Goal: Task Accomplishment & Management: Manage account settings

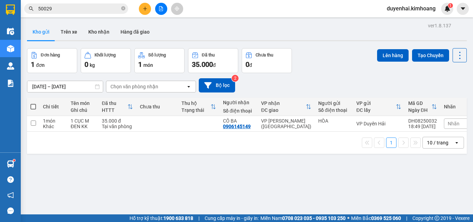
scroll to position [32, 0]
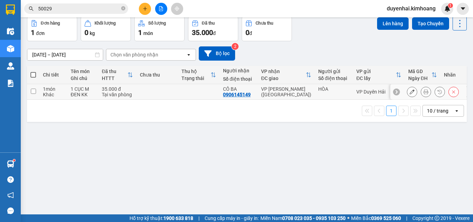
click at [35, 92] on input "checkbox" at bounding box center [33, 91] width 5 height 5
checkbox input "true"
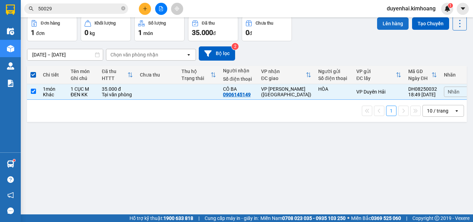
click at [380, 26] on button "Lên hàng" at bounding box center [393, 23] width 32 height 12
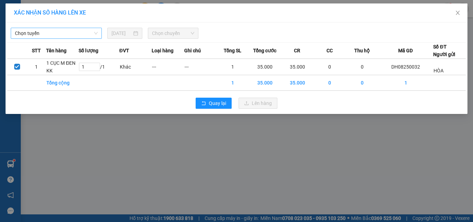
click at [60, 32] on span "Chọn tuyến" at bounding box center [56, 33] width 83 height 10
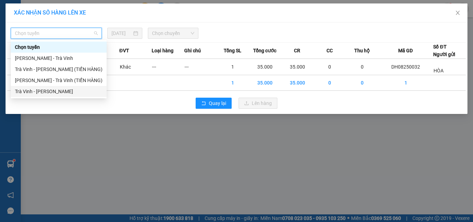
click at [64, 90] on div "Trà Vinh - Hồ Chí Minh" at bounding box center [59, 92] width 88 height 8
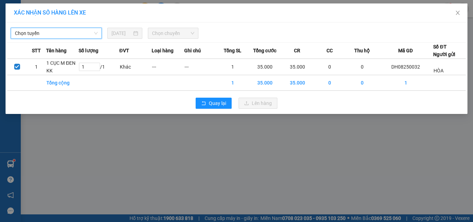
click at [158, 37] on span "Chọn chuyến" at bounding box center [173, 33] width 43 height 10
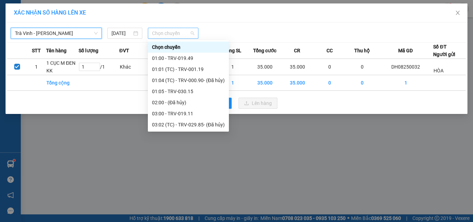
drag, startPoint x: 171, startPoint y: 32, endPoint x: 172, endPoint y: 38, distance: 6.3
click at [171, 32] on span "Chọn chuyến" at bounding box center [173, 33] width 43 height 10
click at [124, 32] on input "[DATE]" at bounding box center [122, 33] width 20 height 8
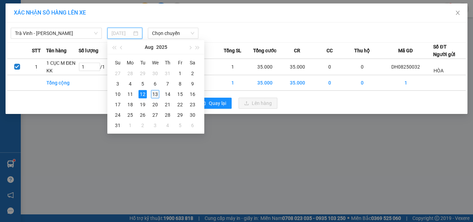
click at [158, 90] on div "13" at bounding box center [155, 94] width 8 height 8
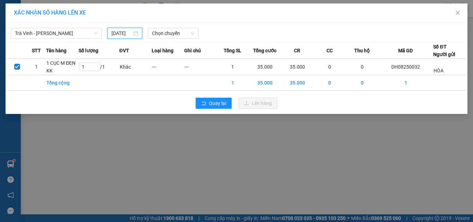
click at [123, 34] on input "[DATE]" at bounding box center [122, 33] width 20 height 8
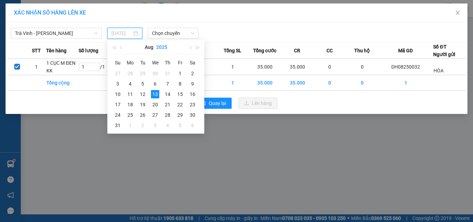
type input "[DATE]"
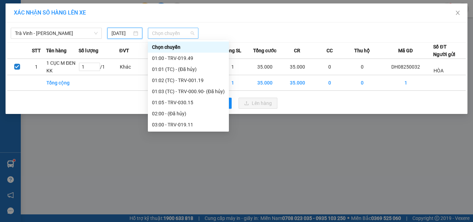
click at [166, 32] on span "Chọn chuyến" at bounding box center [173, 33] width 43 height 10
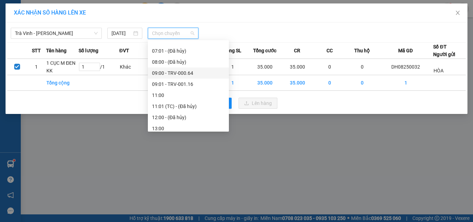
scroll to position [173, 0]
click at [177, 75] on div "09:01 - TRV-001.16" at bounding box center [188, 74] width 73 height 8
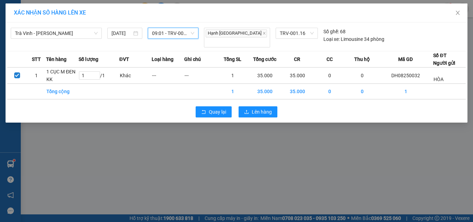
click at [167, 34] on span "09:01 - TRV-001.16" at bounding box center [173, 33] width 43 height 10
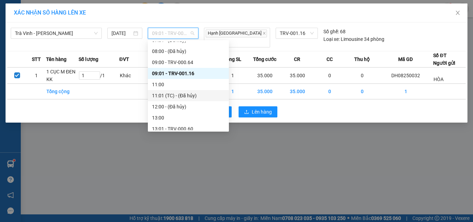
click at [170, 96] on div "11:01 (TC) - (Đã hủy)" at bounding box center [188, 96] width 73 height 8
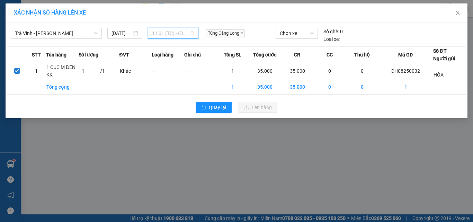
click at [161, 33] on span "11:01 (TC) - (Đã hủy)" at bounding box center [173, 33] width 43 height 10
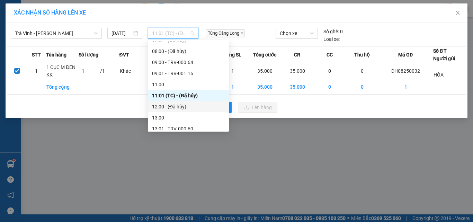
scroll to position [208, 0]
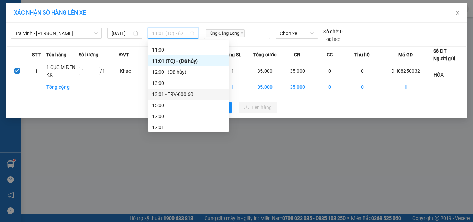
click at [172, 95] on div "13:01 - TRV-000.60" at bounding box center [188, 94] width 73 height 8
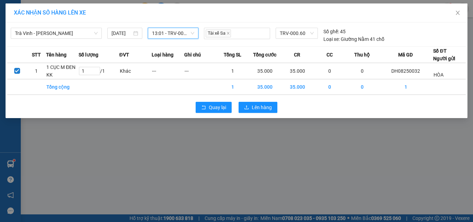
click at [170, 31] on span "13:01 - TRV-000.60" at bounding box center [173, 33] width 43 height 10
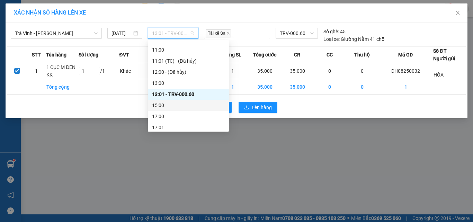
scroll to position [222, 0]
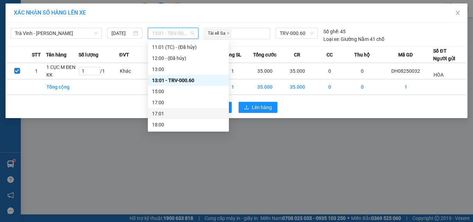
click at [181, 110] on div "17:01" at bounding box center [188, 114] width 73 height 8
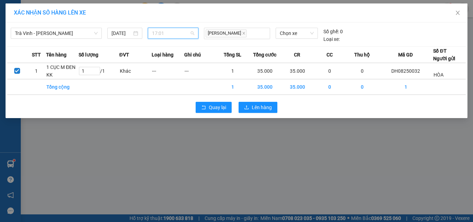
click at [174, 31] on span "17:01" at bounding box center [173, 33] width 43 height 10
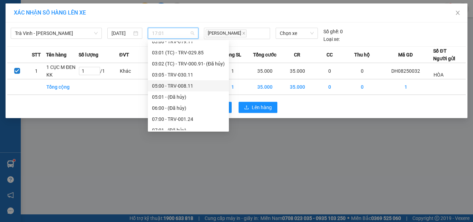
scroll to position [0, 0]
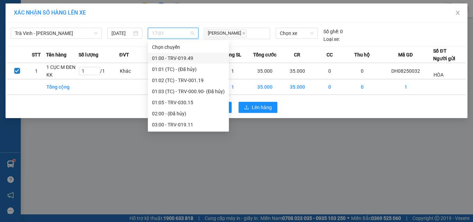
click at [182, 59] on div "01:00 - TRV-019.49" at bounding box center [188, 58] width 73 height 8
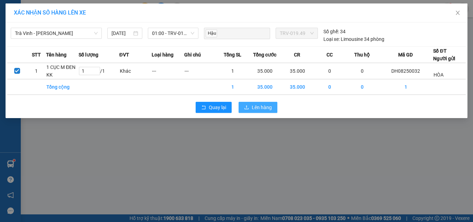
click at [271, 107] on span "Lên hàng" at bounding box center [262, 108] width 20 height 8
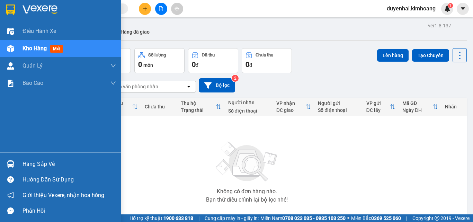
click at [42, 166] on div "Hàng sắp về" at bounding box center [69, 164] width 93 height 10
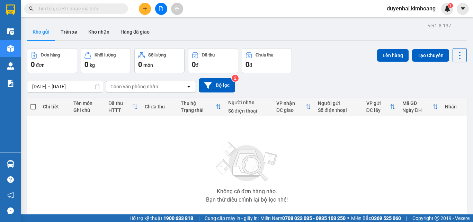
click at [354, 172] on section "Kết quả [PERSON_NAME] ( 0 ) Bộ lọc No Data duyenhai.kimhoang 1 Điều [PERSON_NAM…" at bounding box center [236, 111] width 473 height 222
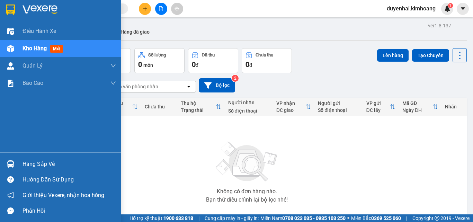
click at [45, 164] on div "Hàng sắp về" at bounding box center [69, 164] width 93 height 10
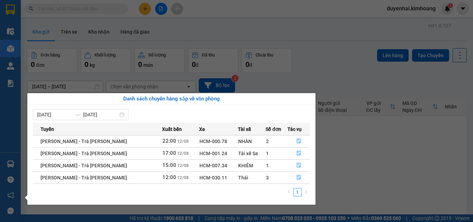
click at [339, 139] on section "Kết quả [PERSON_NAME] ( 0 ) Bộ lọc No Data duyenhai.kimhoang 1 Điều [PERSON_NAM…" at bounding box center [236, 111] width 473 height 222
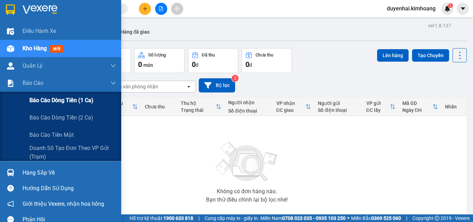
click at [42, 101] on span "Báo cáo dòng tiền (1 ca)" at bounding box center [61, 100] width 64 height 9
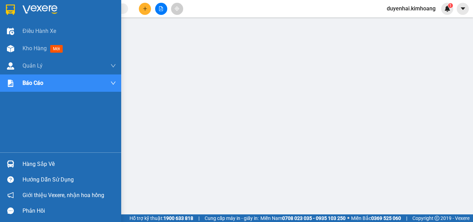
click at [37, 164] on div "Hàng sắp về" at bounding box center [69, 164] width 93 height 10
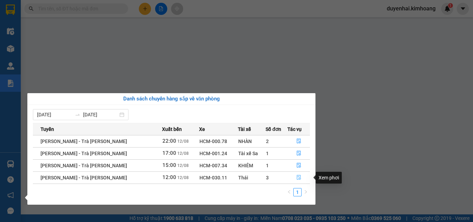
click at [296, 177] on icon "file-done" at bounding box center [298, 177] width 5 height 5
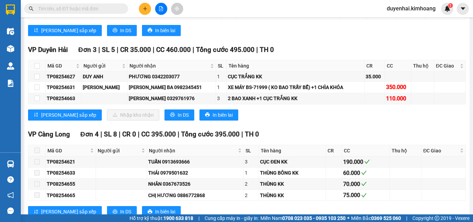
scroll to position [831, 0]
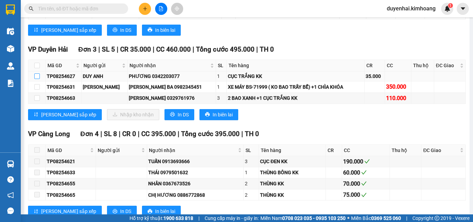
click at [38, 79] on input "checkbox" at bounding box center [37, 76] width 6 height 6
checkbox input "true"
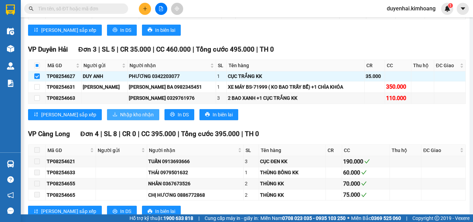
click at [120, 118] on span "Nhập kho nhận" at bounding box center [137, 115] width 34 height 8
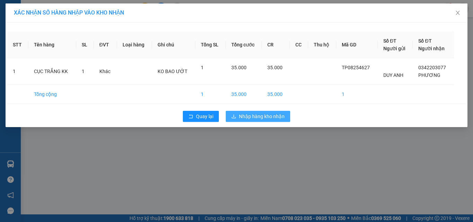
click at [282, 116] on span "Nhập hàng kho nhận" at bounding box center [262, 117] width 46 height 8
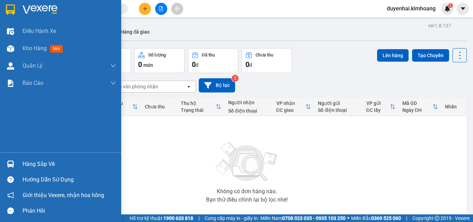
click at [38, 164] on div "Hàng sắp về" at bounding box center [69, 164] width 93 height 10
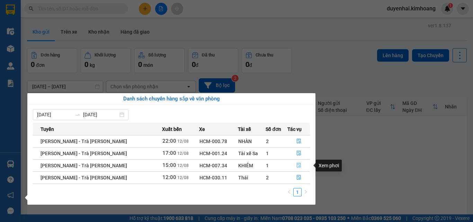
click at [299, 166] on button "button" at bounding box center [299, 165] width 22 height 11
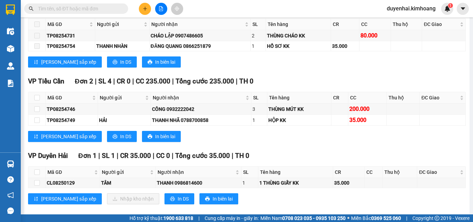
scroll to position [519, 0]
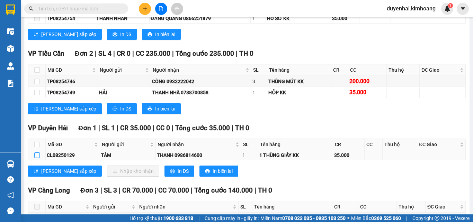
click at [36, 158] on input "checkbox" at bounding box center [37, 155] width 6 height 6
checkbox input "true"
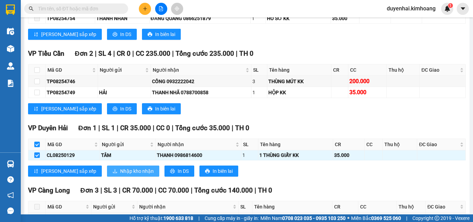
click at [120, 175] on span "Nhập kho nhận" at bounding box center [137, 171] width 34 height 8
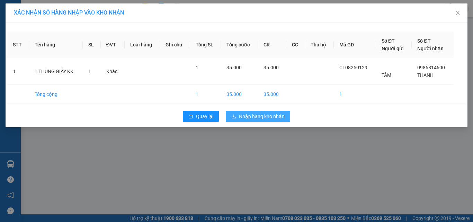
click at [261, 118] on span "Nhập hàng kho nhận" at bounding box center [262, 117] width 46 height 8
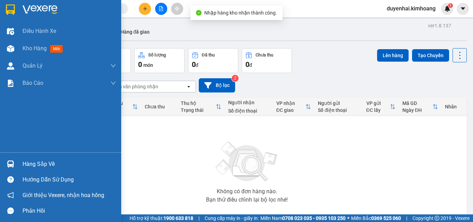
click at [39, 163] on div "Hàng sắp về" at bounding box center [69, 164] width 93 height 10
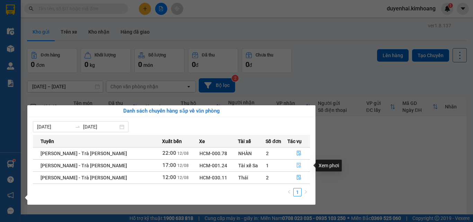
click at [296, 167] on icon "file-done" at bounding box center [298, 165] width 5 height 5
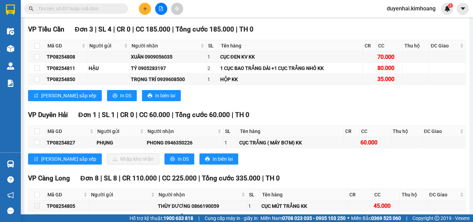
scroll to position [693, 0]
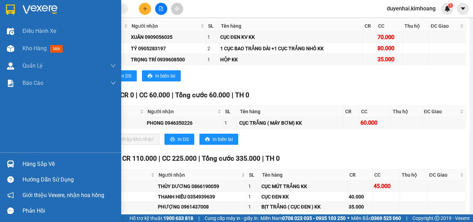
click at [45, 163] on div "Hàng sắp về" at bounding box center [69, 164] width 93 height 10
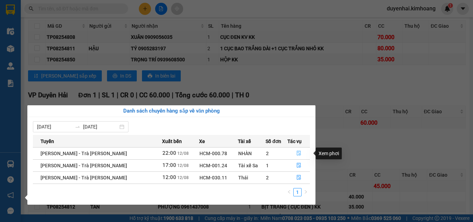
click at [297, 153] on icon "file-done" at bounding box center [299, 153] width 4 height 5
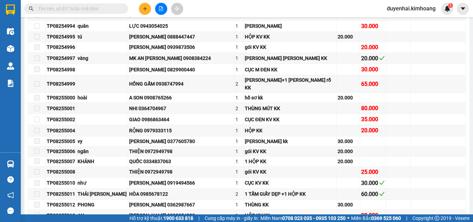
scroll to position [1235, 0]
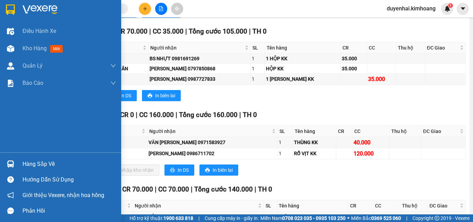
click at [46, 165] on div "Hàng sắp về" at bounding box center [69, 164] width 93 height 10
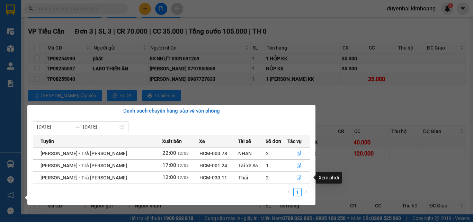
click at [298, 177] on icon "file-done" at bounding box center [299, 177] width 4 height 5
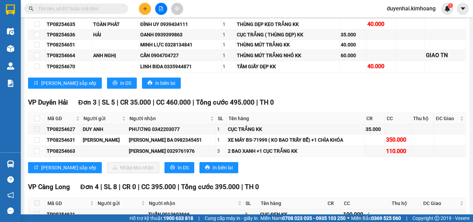
scroll to position [788, 0]
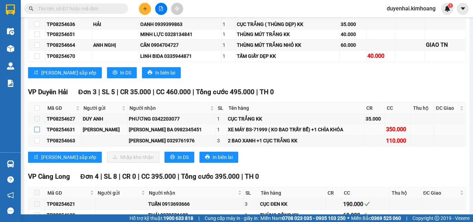
click at [36, 132] on input "checkbox" at bounding box center [37, 130] width 6 height 6
checkbox input "true"
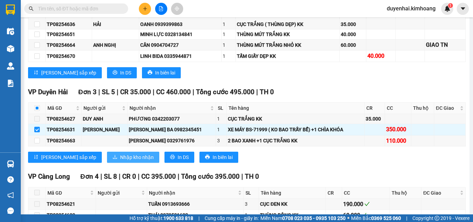
click at [120, 159] on span "Nhập kho nhận" at bounding box center [137, 157] width 34 height 8
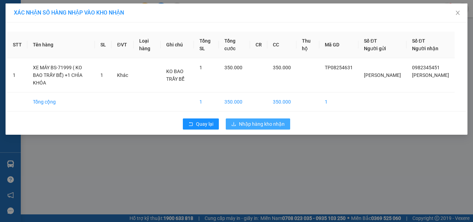
click at [269, 126] on span "Nhập hàng kho nhận" at bounding box center [262, 124] width 46 height 8
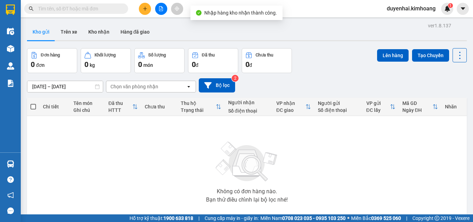
click at [103, 7] on input "text" at bounding box center [79, 9] width 82 height 8
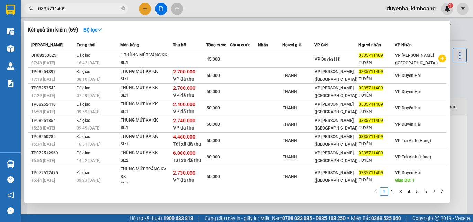
type input "0335711409"
click at [456, 89] on div at bounding box center [236, 111] width 473 height 222
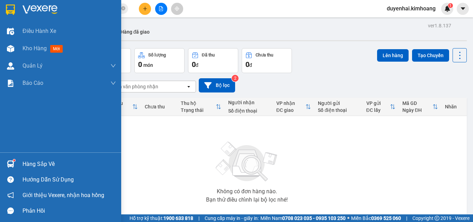
click at [42, 160] on div "Hàng sắp về" at bounding box center [69, 164] width 93 height 10
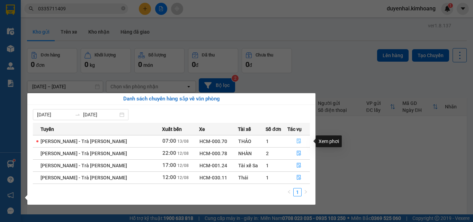
click at [296, 140] on icon "file-done" at bounding box center [298, 141] width 5 height 5
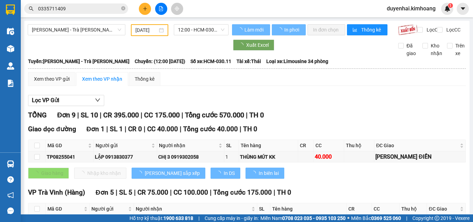
type input "[DATE]"
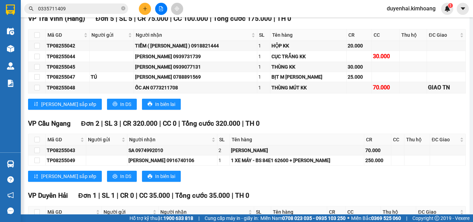
scroll to position [229, 0]
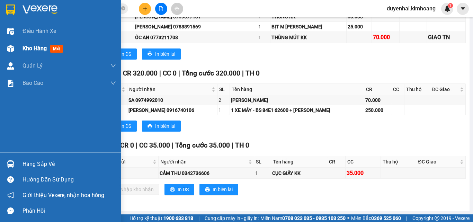
click at [35, 51] on span "Kho hàng" at bounding box center [35, 48] width 24 height 7
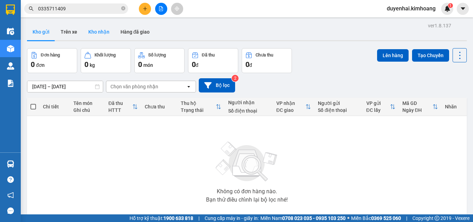
click at [97, 33] on button "Kho nhận" at bounding box center [99, 32] width 32 height 17
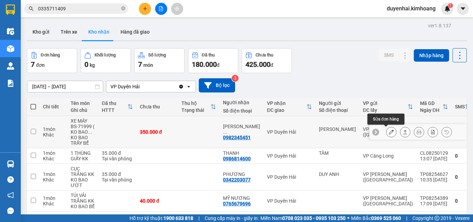
click at [389, 130] on icon at bounding box center [391, 132] width 5 height 5
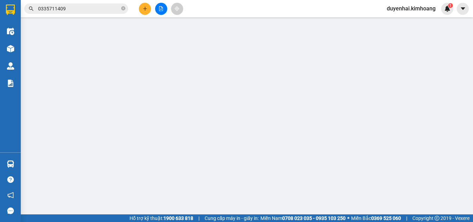
type input "[PERSON_NAME]"
type input "0982345451"
type input "[PERSON_NAME]"
type input "350.000"
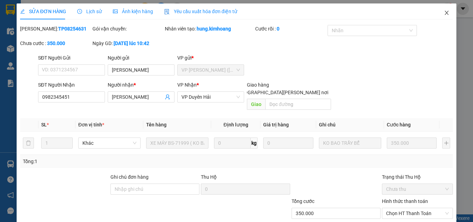
click at [444, 13] on icon "close" at bounding box center [447, 13] width 6 height 6
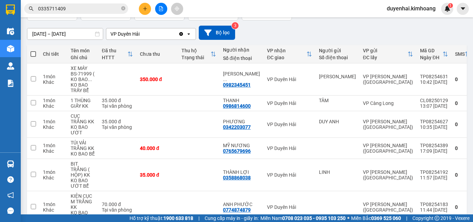
scroll to position [45, 0]
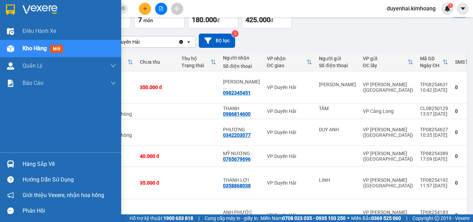
click at [52, 167] on div "Hàng sắp về" at bounding box center [69, 164] width 93 height 10
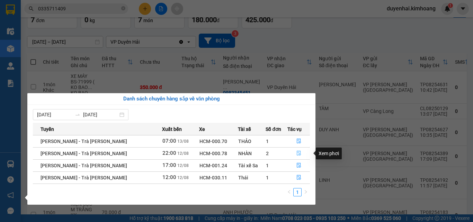
click at [291, 151] on button "button" at bounding box center [299, 153] width 22 height 11
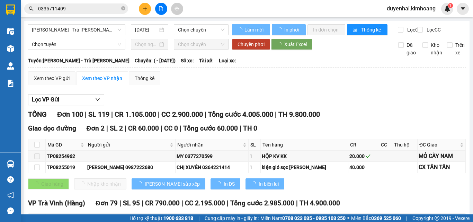
type input "[DATE]"
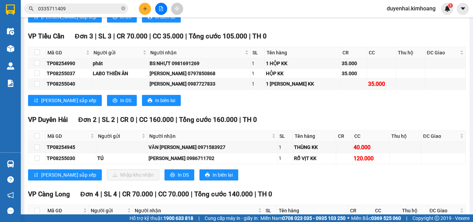
scroll to position [1247, 0]
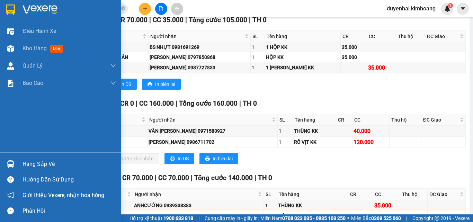
click at [50, 168] on div "Hàng sắp về" at bounding box center [69, 164] width 93 height 10
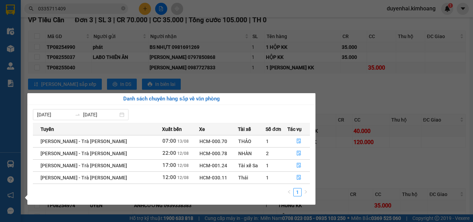
click at [365, 153] on section "Kết quả [PERSON_NAME] ( 69 ) Bộ lọc Mã ĐH Trạng thái Món hàng Thu hộ Tổng [PERS…" at bounding box center [236, 111] width 473 height 222
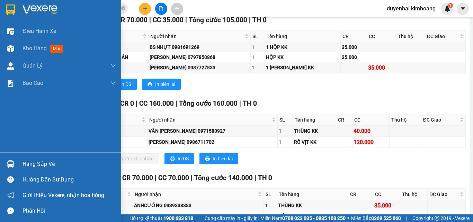
click at [43, 166] on div "Hàng sắp về" at bounding box center [69, 164] width 93 height 10
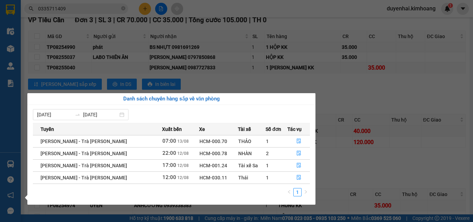
click at [343, 138] on section "Kết quả [PERSON_NAME] ( 69 ) Bộ lọc Mã ĐH Trạng thái Món hàng Thu hộ Tổng [PERS…" at bounding box center [236, 111] width 473 height 222
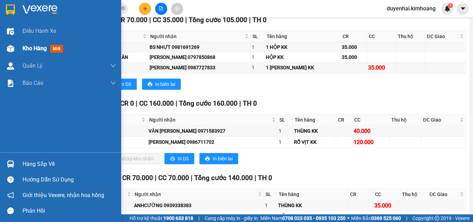
click at [33, 46] on span "Kho hàng" at bounding box center [35, 48] width 24 height 7
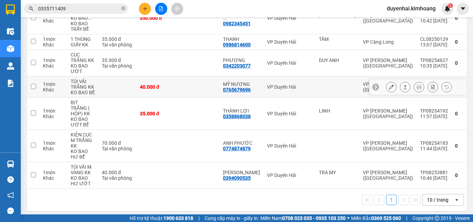
scroll to position [45, 0]
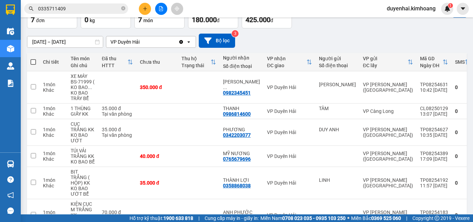
click at [80, 42] on input "[DATE] – [DATE]" at bounding box center [64, 41] width 75 height 11
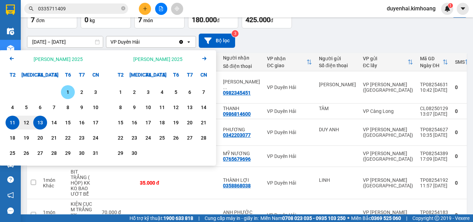
click at [70, 95] on div "1" at bounding box center [68, 92] width 10 height 8
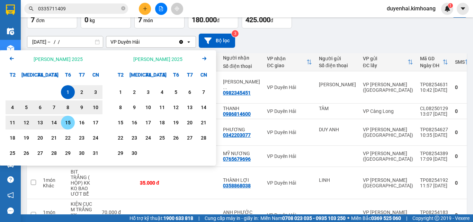
click at [68, 122] on div "15" at bounding box center [68, 122] width 10 height 8
type input "[DATE] – [DATE]"
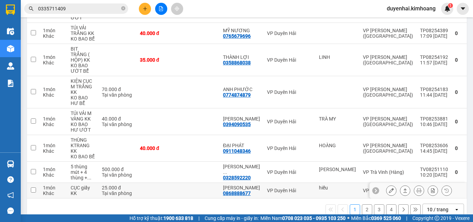
scroll to position [177, 0]
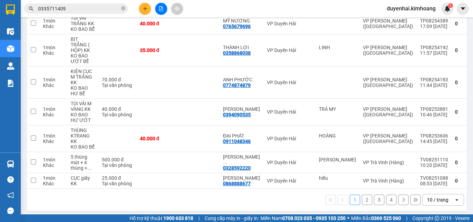
click at [362, 195] on button "2" at bounding box center [367, 200] width 10 height 10
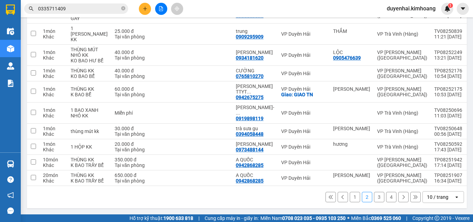
scroll to position [127, 0]
click at [350, 199] on button "1" at bounding box center [355, 197] width 10 height 10
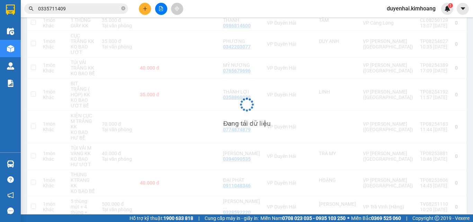
scroll to position [133, 0]
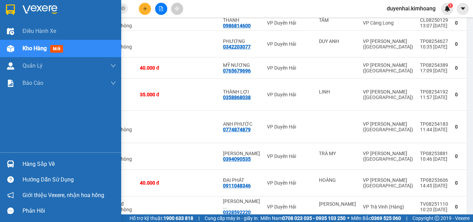
click at [34, 167] on div "Hàng sắp về" at bounding box center [69, 164] width 93 height 10
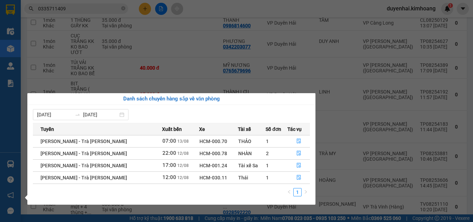
click at [335, 116] on section "Kết quả [PERSON_NAME] ( 69 ) Bộ lọc Mã ĐH Trạng thái Món hàng Thu hộ Tổng [PERS…" at bounding box center [236, 111] width 473 height 222
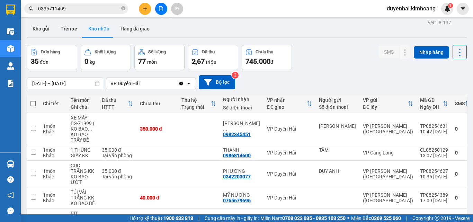
scroll to position [0, 0]
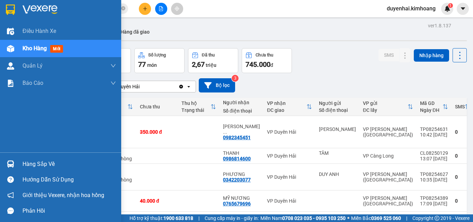
click at [32, 167] on div "Hàng sắp về" at bounding box center [69, 164] width 93 height 10
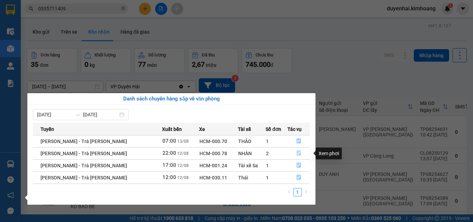
click at [289, 155] on button "button" at bounding box center [299, 153] width 22 height 11
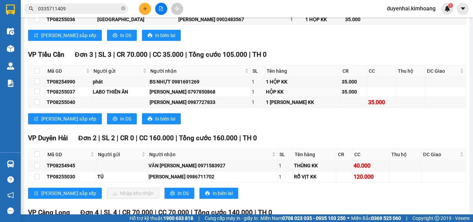
scroll to position [1247, 0]
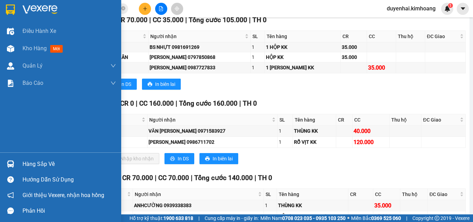
drag, startPoint x: 26, startPoint y: 48, endPoint x: 107, endPoint y: 110, distance: 102.6
click at [26, 48] on span "Kho hàng" at bounding box center [35, 48] width 24 height 7
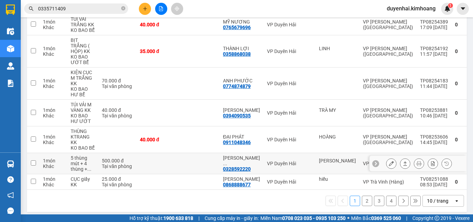
scroll to position [177, 0]
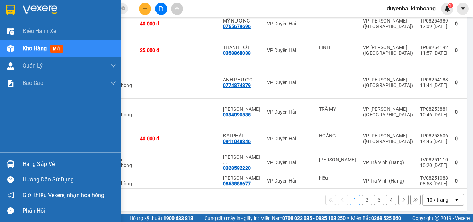
click at [36, 166] on div "Hàng sắp về" at bounding box center [69, 164] width 93 height 10
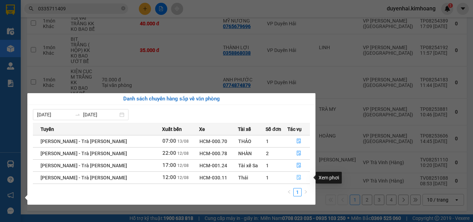
click at [296, 175] on icon "file-done" at bounding box center [298, 177] width 5 height 5
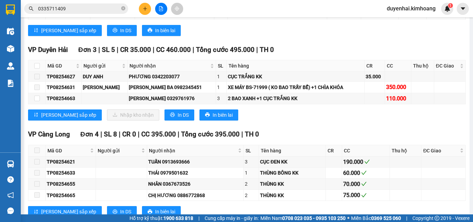
scroll to position [796, 0]
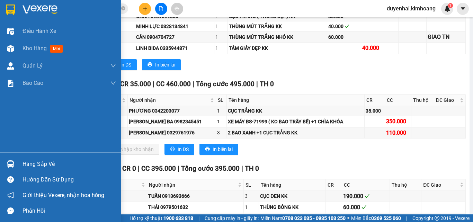
click at [30, 167] on div "Hàng sắp về" at bounding box center [69, 164] width 93 height 10
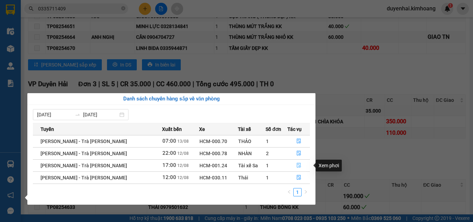
click at [291, 166] on button "button" at bounding box center [299, 165] width 22 height 11
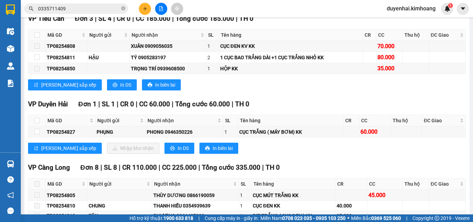
scroll to position [666, 0]
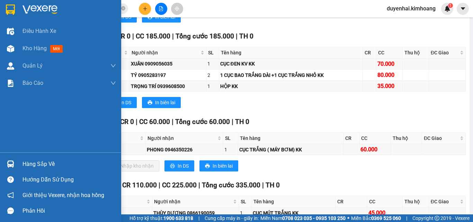
click at [40, 165] on div "Hàng sắp về" at bounding box center [69, 164] width 93 height 10
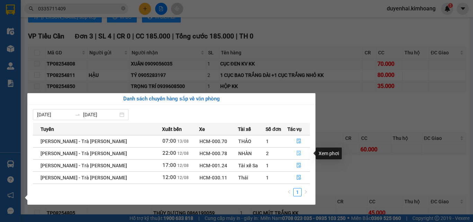
click at [296, 153] on icon "file-done" at bounding box center [298, 153] width 5 height 5
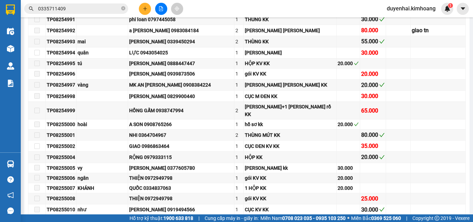
scroll to position [1210, 0]
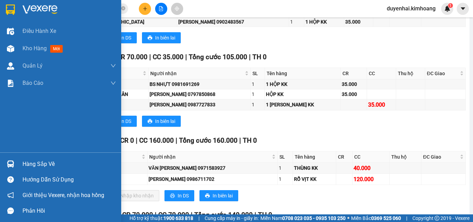
click at [39, 162] on div "Hàng sắp về" at bounding box center [69, 164] width 93 height 10
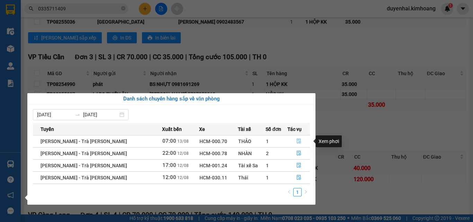
click at [296, 141] on icon "file-done" at bounding box center [298, 141] width 5 height 5
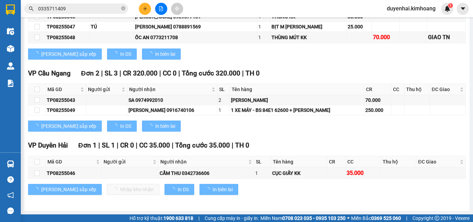
type input "[DATE]"
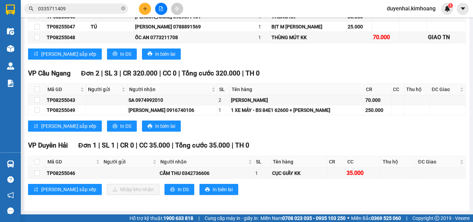
scroll to position [229, 0]
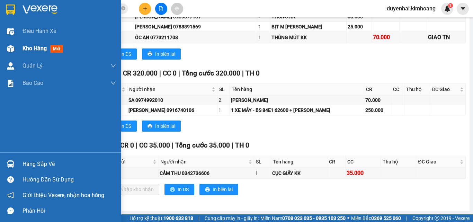
click at [29, 46] on span "Kho hàng" at bounding box center [35, 48] width 24 height 7
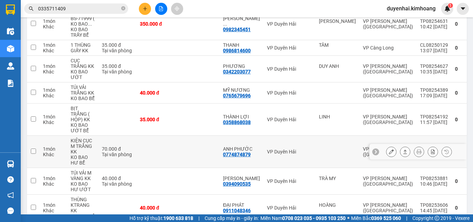
scroll to position [73, 0]
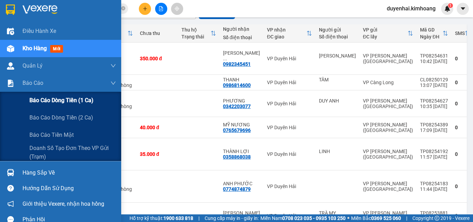
click at [58, 105] on div "Báo cáo dòng tiền (1 ca)" at bounding box center [72, 100] width 87 height 17
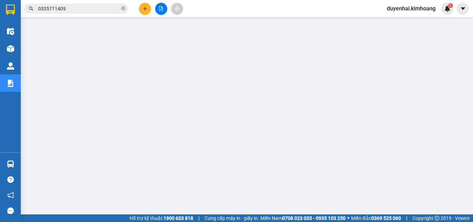
scroll to position [4, 0]
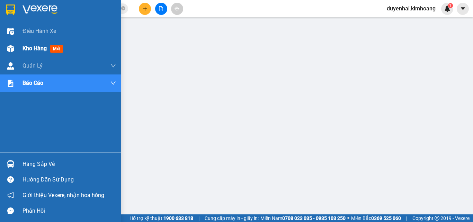
click at [45, 47] on span "Kho hàng" at bounding box center [35, 48] width 24 height 7
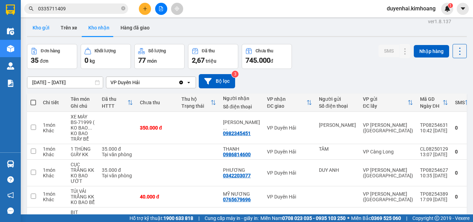
click at [40, 27] on button "Kho gửi" at bounding box center [41, 27] width 28 height 17
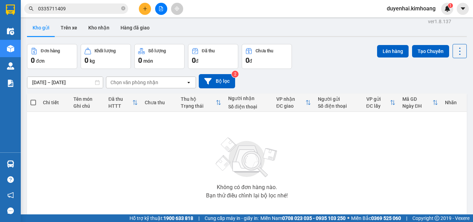
click at [97, 10] on input "0335711409" at bounding box center [79, 9] width 82 height 8
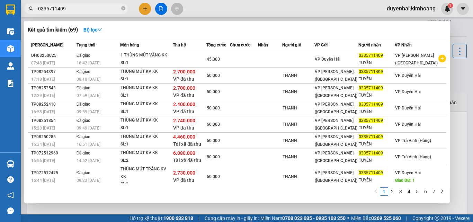
click at [453, 83] on div at bounding box center [236, 111] width 473 height 222
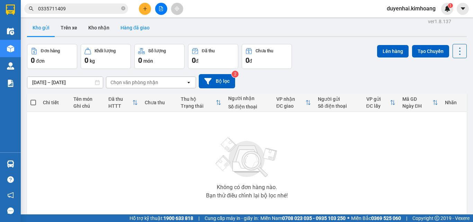
click at [134, 30] on button "Hàng đã giao" at bounding box center [135, 27] width 40 height 17
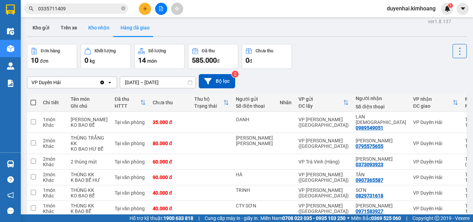
click at [93, 31] on button "Kho nhận" at bounding box center [99, 27] width 32 height 17
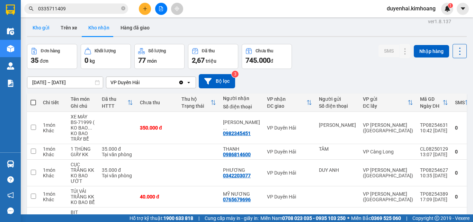
click at [38, 30] on button "Kho gửi" at bounding box center [41, 27] width 28 height 17
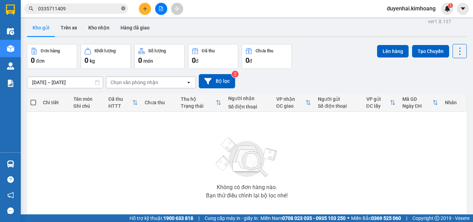
click at [124, 9] on icon "close-circle" at bounding box center [123, 8] width 4 height 4
click at [96, 8] on input "text" at bounding box center [79, 9] width 82 height 8
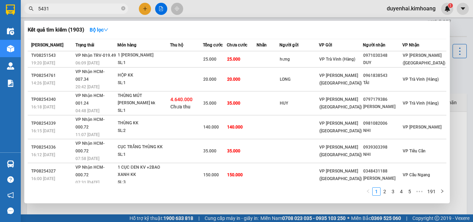
type input "54316"
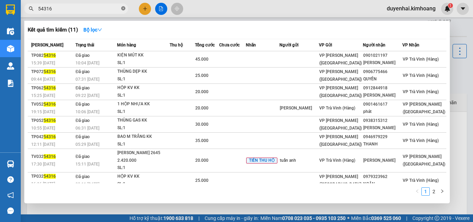
click at [122, 8] on icon "close-circle" at bounding box center [123, 8] width 4 height 4
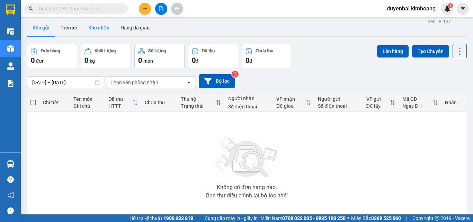
click at [106, 27] on button "Kho nhận" at bounding box center [99, 27] width 32 height 17
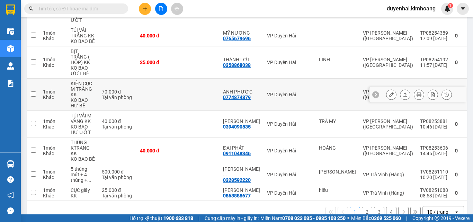
scroll to position [177, 0]
